Goal: Task Accomplishment & Management: Manage account settings

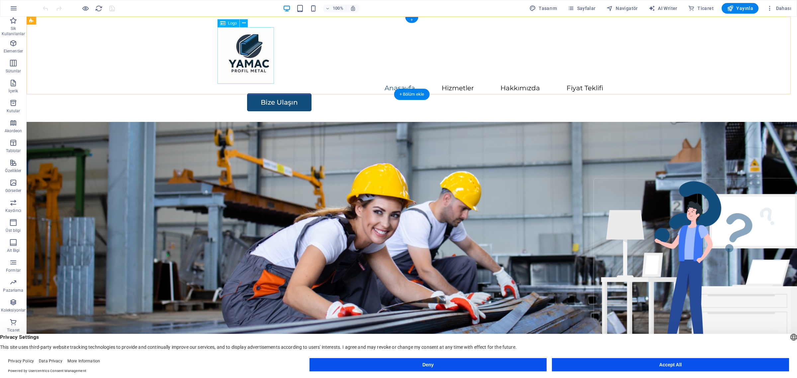
click at [253, 55] on div at bounding box center [412, 55] width 383 height 56
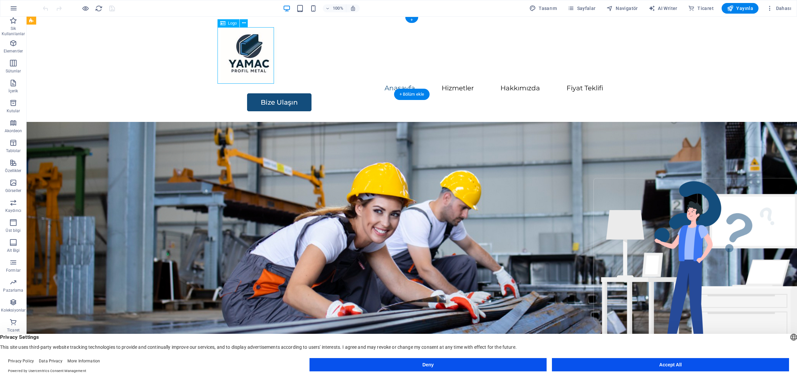
select select "px"
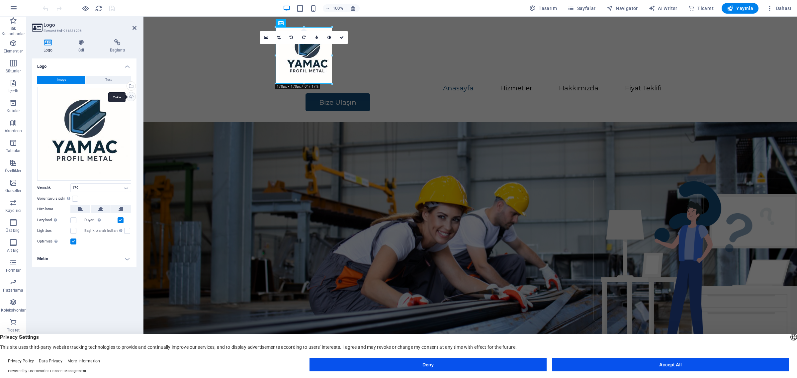
click at [131, 97] on div "Yükle" at bounding box center [131, 97] width 10 height 10
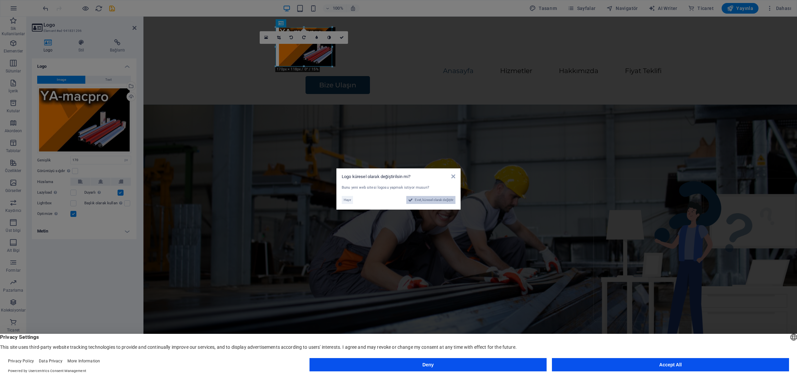
click at [425, 200] on span "Evet, küresel olarak değiştir" at bounding box center [434, 200] width 39 height 8
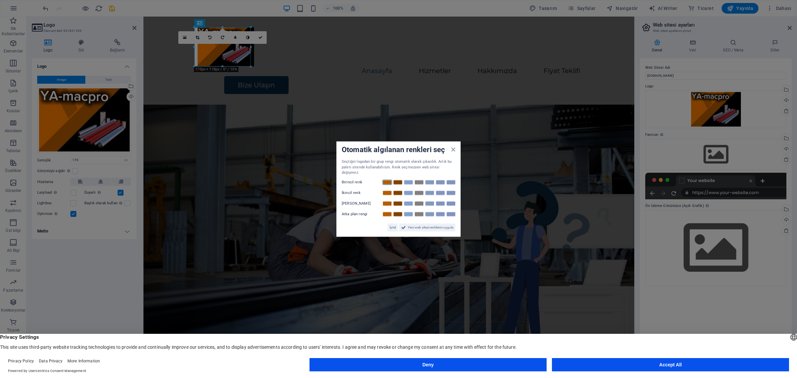
click at [389, 180] on link at bounding box center [387, 181] width 10 height 5
click at [399, 191] on link at bounding box center [398, 192] width 10 height 5
click at [410, 201] on link at bounding box center [409, 203] width 10 height 5
click at [417, 213] on link at bounding box center [419, 213] width 10 height 5
click at [419, 226] on span "Yeni web sitesi renklerini uygula" at bounding box center [431, 227] width 46 height 8
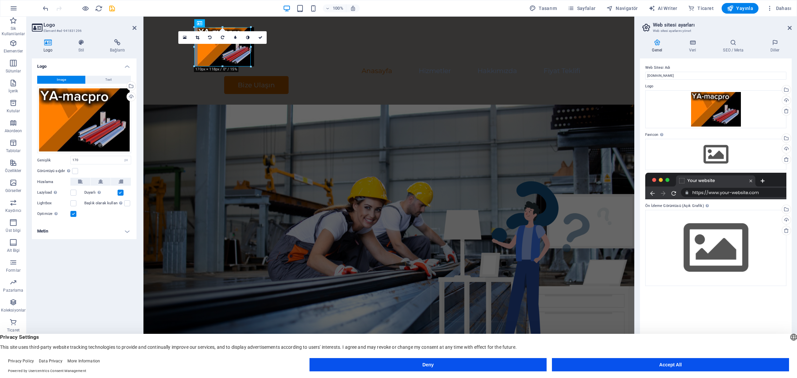
click at [477, 158] on figure at bounding box center [388, 232] width 491 height 254
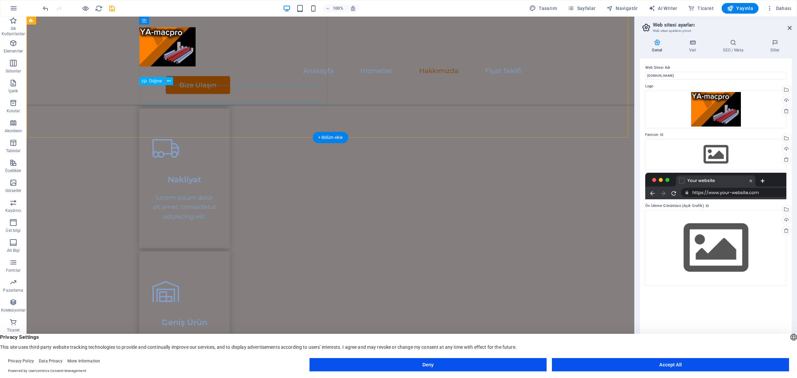
scroll to position [533, 0]
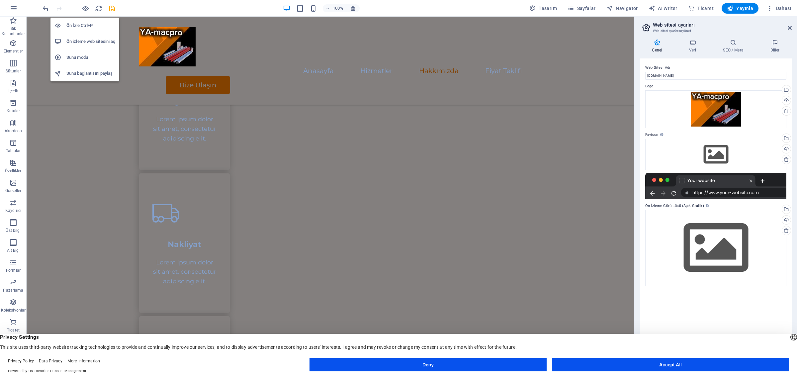
click at [88, 42] on h6 "Ön izleme web sitesini aç" at bounding box center [90, 42] width 49 height 8
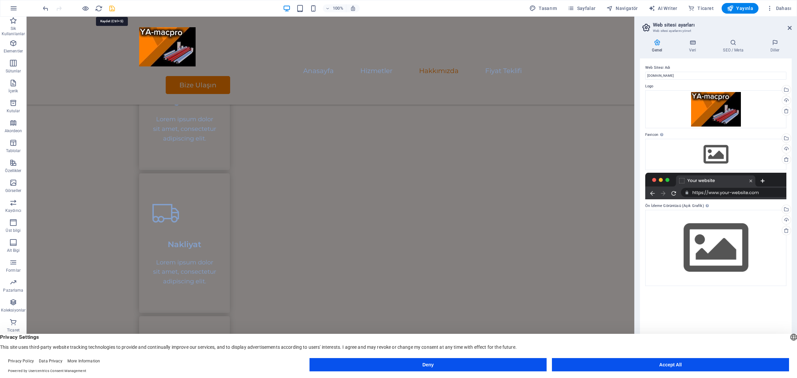
click at [112, 9] on icon "save" at bounding box center [112, 9] width 8 height 8
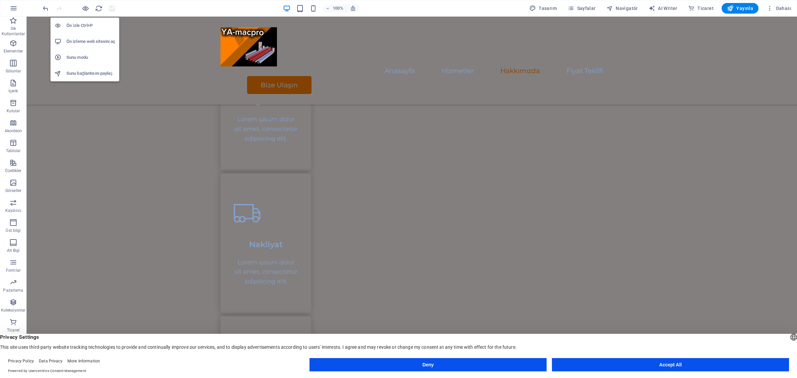
click at [88, 40] on h6 "Ön izleme web sitesini aç" at bounding box center [90, 42] width 49 height 8
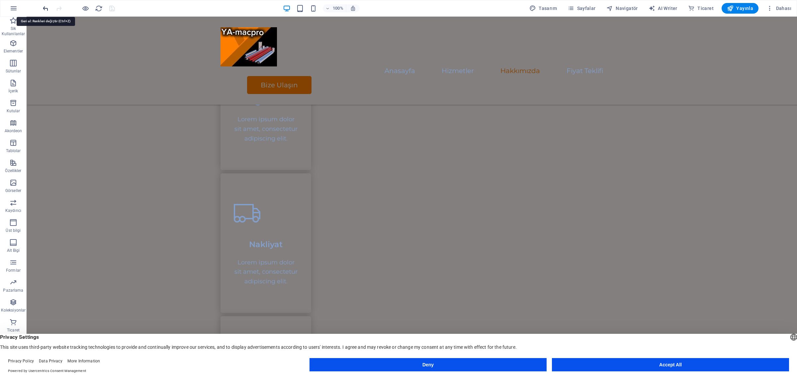
click at [46, 10] on icon "undo" at bounding box center [46, 9] width 8 height 8
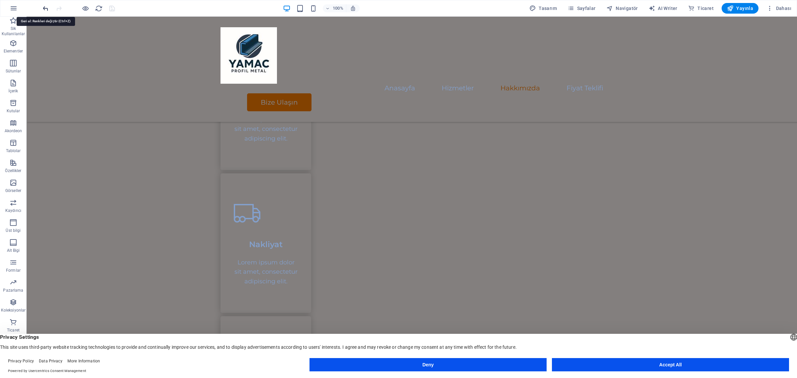
scroll to position [535, 0]
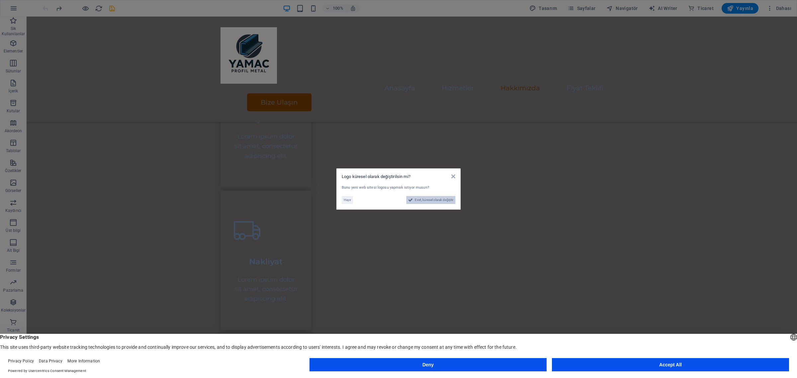
click at [433, 203] on span "Evet, küresel olarak değiştir" at bounding box center [434, 200] width 39 height 8
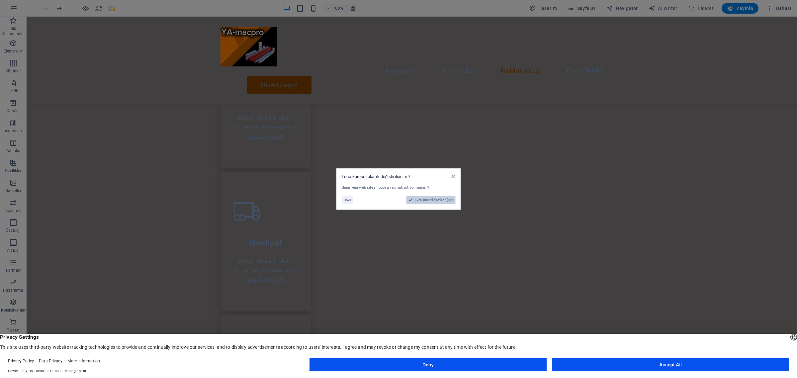
scroll to position [533, 0]
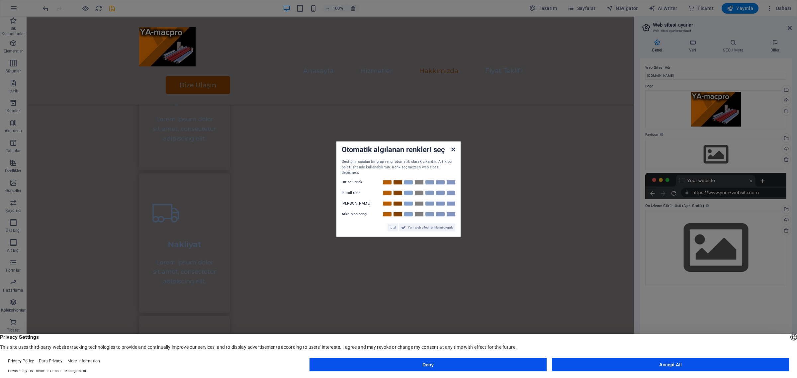
click at [452, 151] on icon at bounding box center [453, 149] width 4 height 5
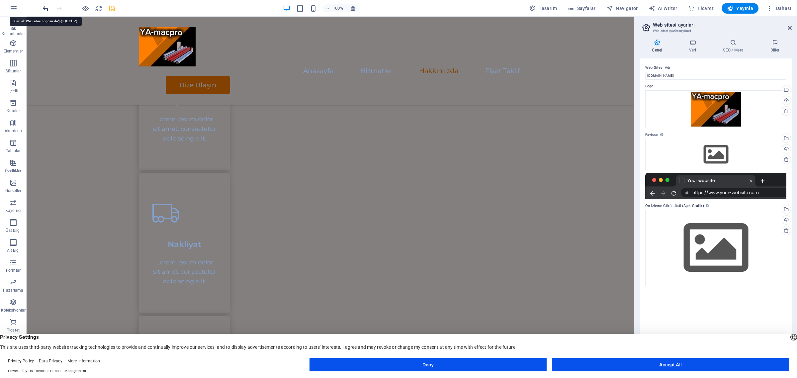
click at [43, 10] on icon "undo" at bounding box center [46, 9] width 8 height 8
click at [43, 9] on icon "undo" at bounding box center [46, 9] width 8 height 8
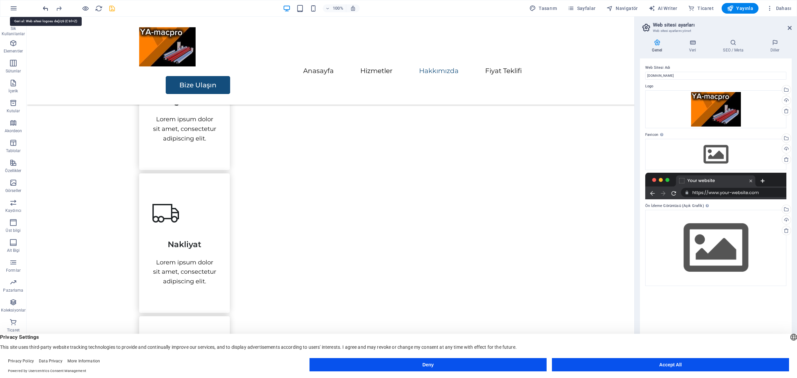
click at [43, 9] on icon "undo" at bounding box center [46, 9] width 8 height 8
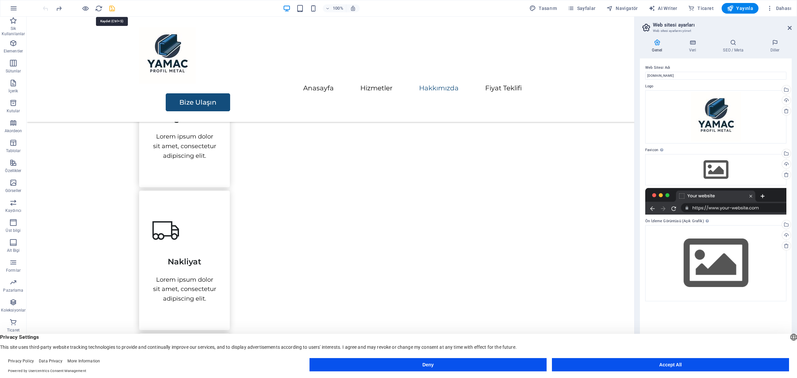
click at [112, 8] on icon "save" at bounding box center [112, 9] width 8 height 8
checkbox input "false"
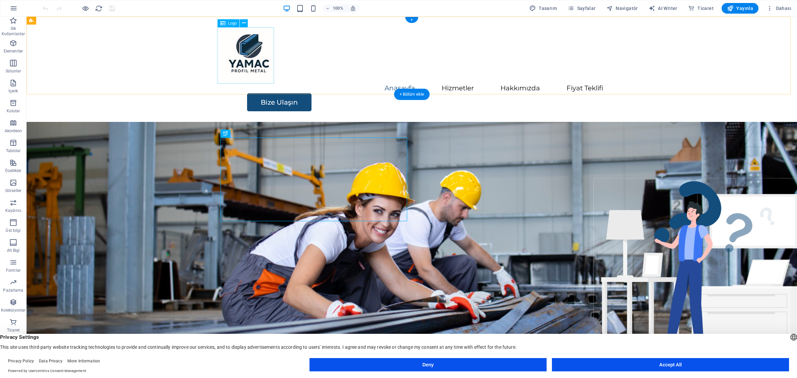
click at [247, 55] on div at bounding box center [412, 55] width 383 height 56
select select "px"
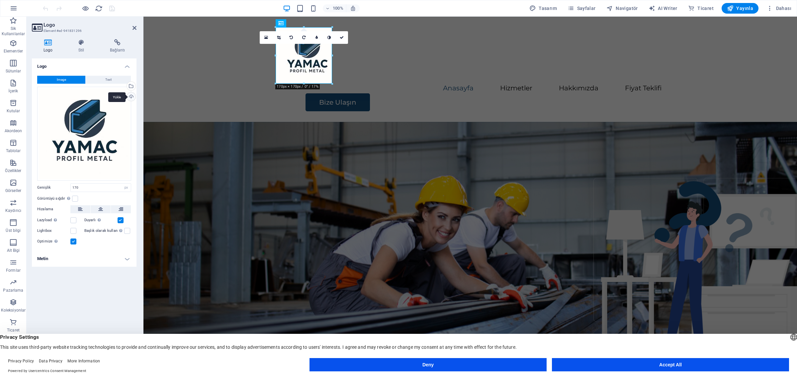
click at [132, 93] on div "Yükle" at bounding box center [131, 97] width 10 height 10
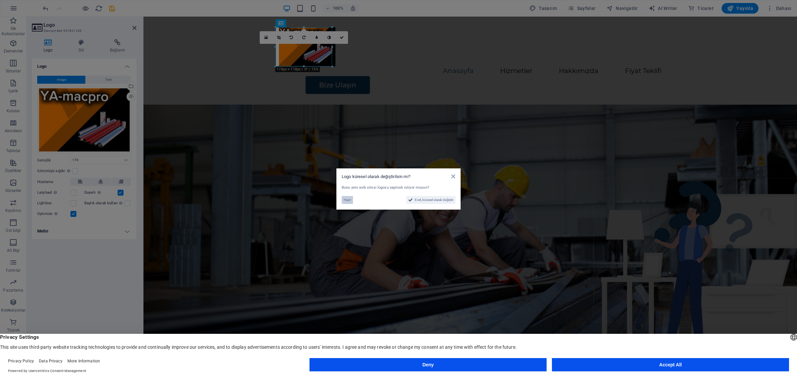
click at [349, 201] on span "Hayır" at bounding box center [347, 200] width 7 height 8
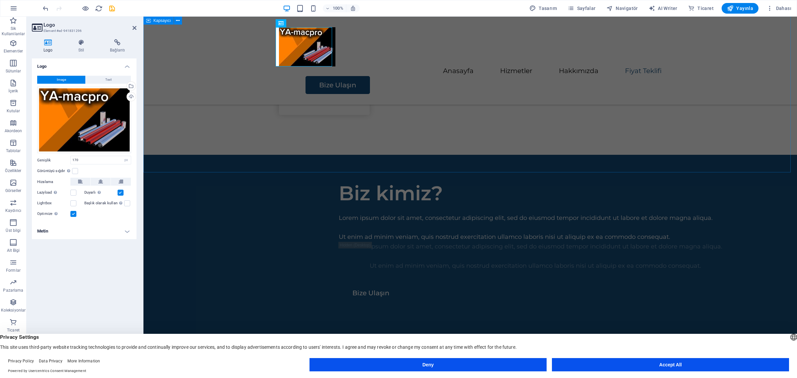
scroll to position [1181, 0]
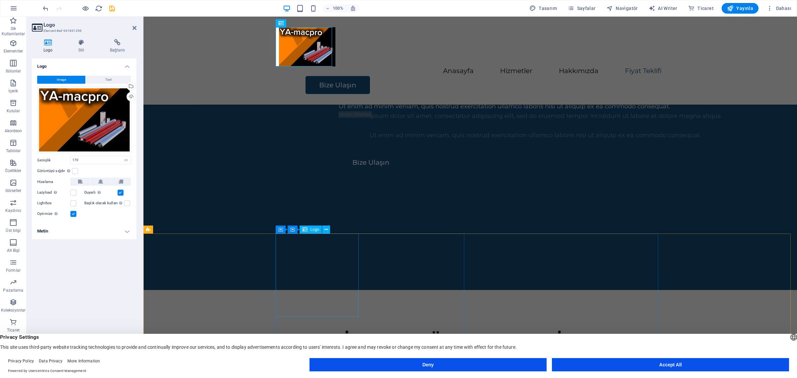
select select "px"
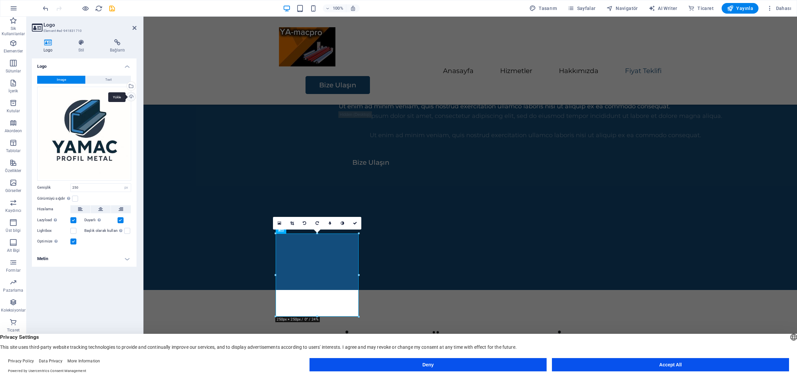
click at [132, 97] on div "Yükle" at bounding box center [131, 97] width 10 height 10
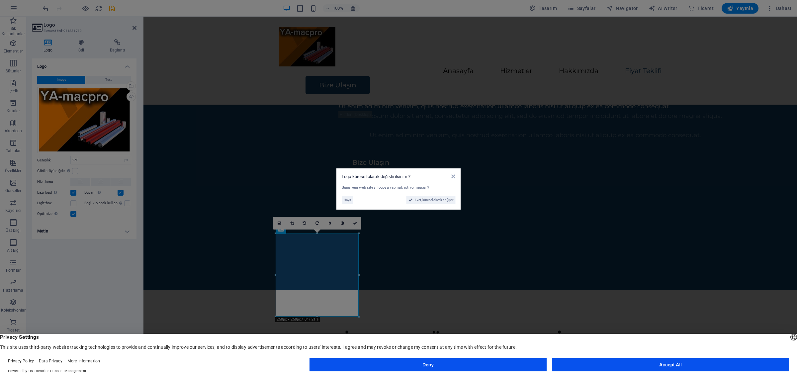
scroll to position [1156, 0]
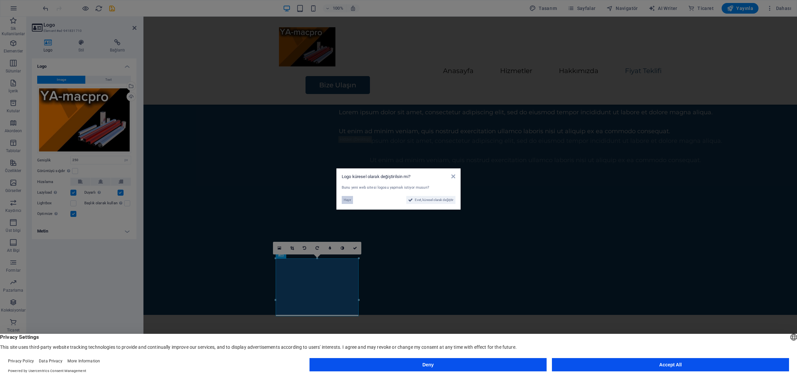
click at [349, 200] on span "Hayır" at bounding box center [347, 200] width 7 height 8
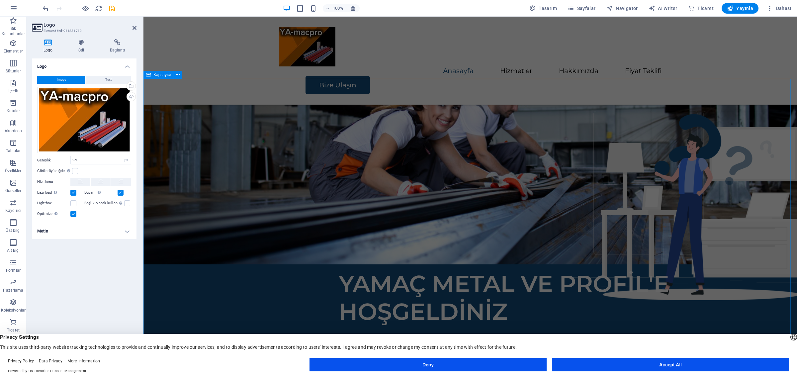
scroll to position [0, 0]
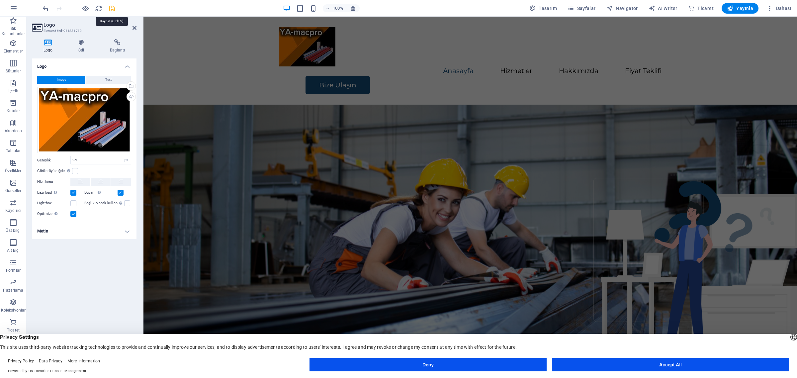
click at [109, 9] on icon "save" at bounding box center [112, 9] width 8 height 8
checkbox input "false"
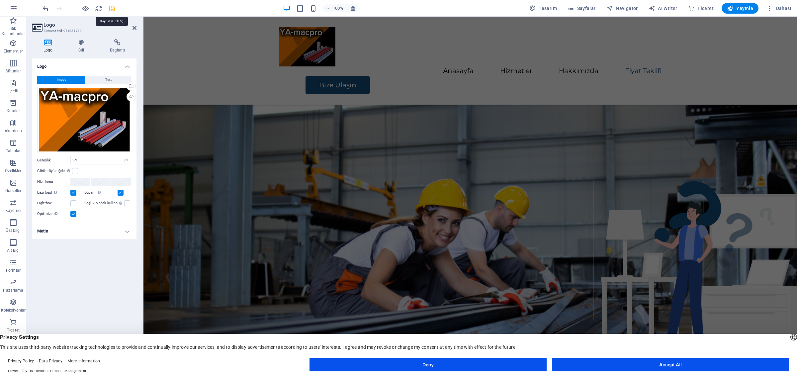
scroll to position [1156, 0]
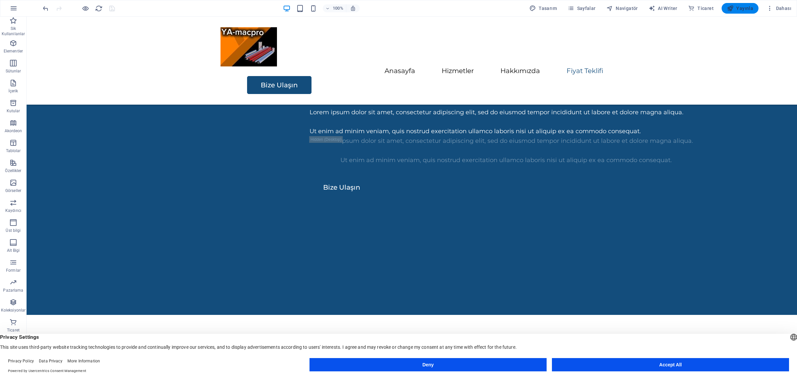
click at [733, 8] on icon "button" at bounding box center [730, 8] width 7 height 7
